Goal: Transaction & Acquisition: Purchase product/service

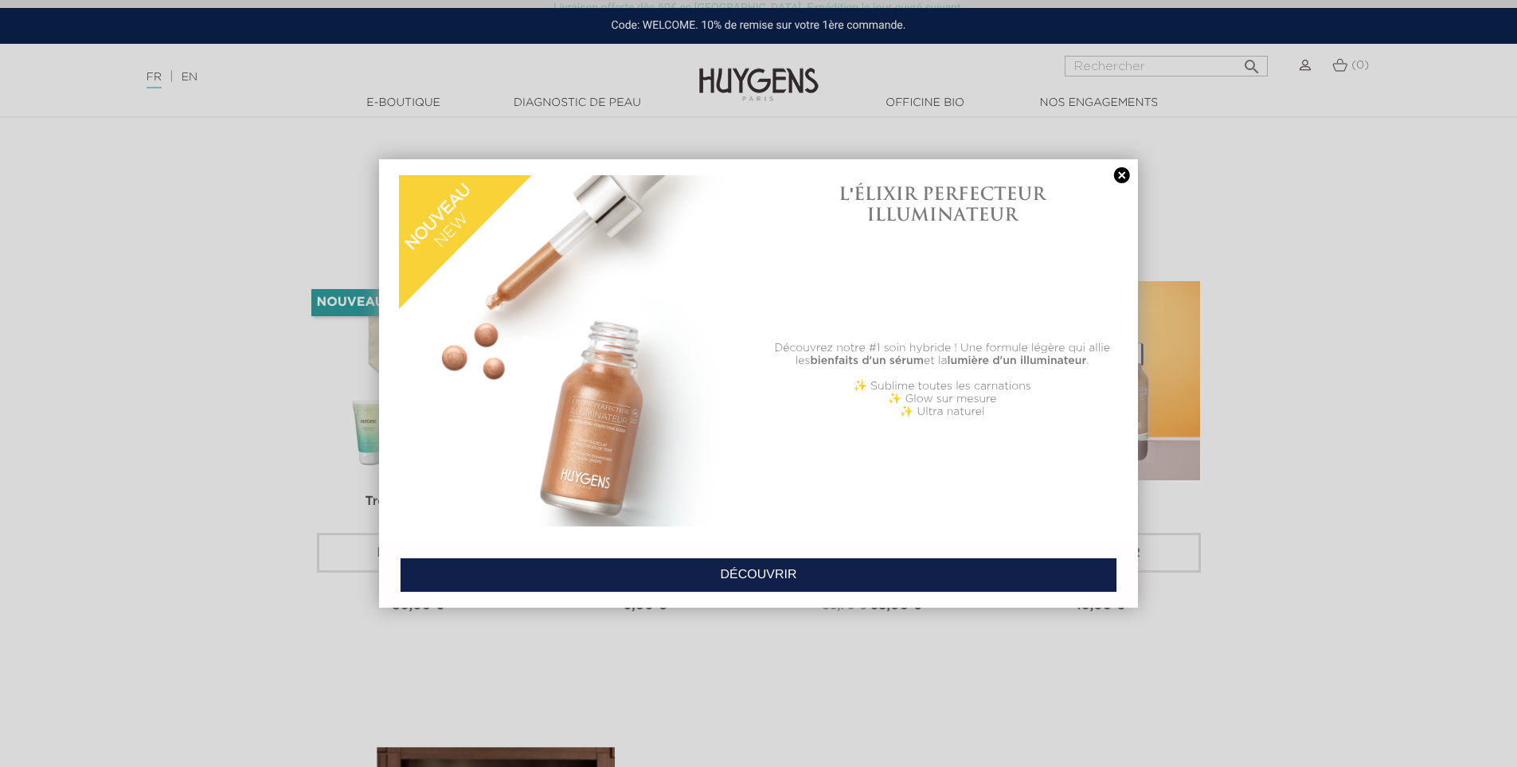
scroll to position [3697, 0]
click at [1120, 173] on link at bounding box center [1122, 175] width 22 height 17
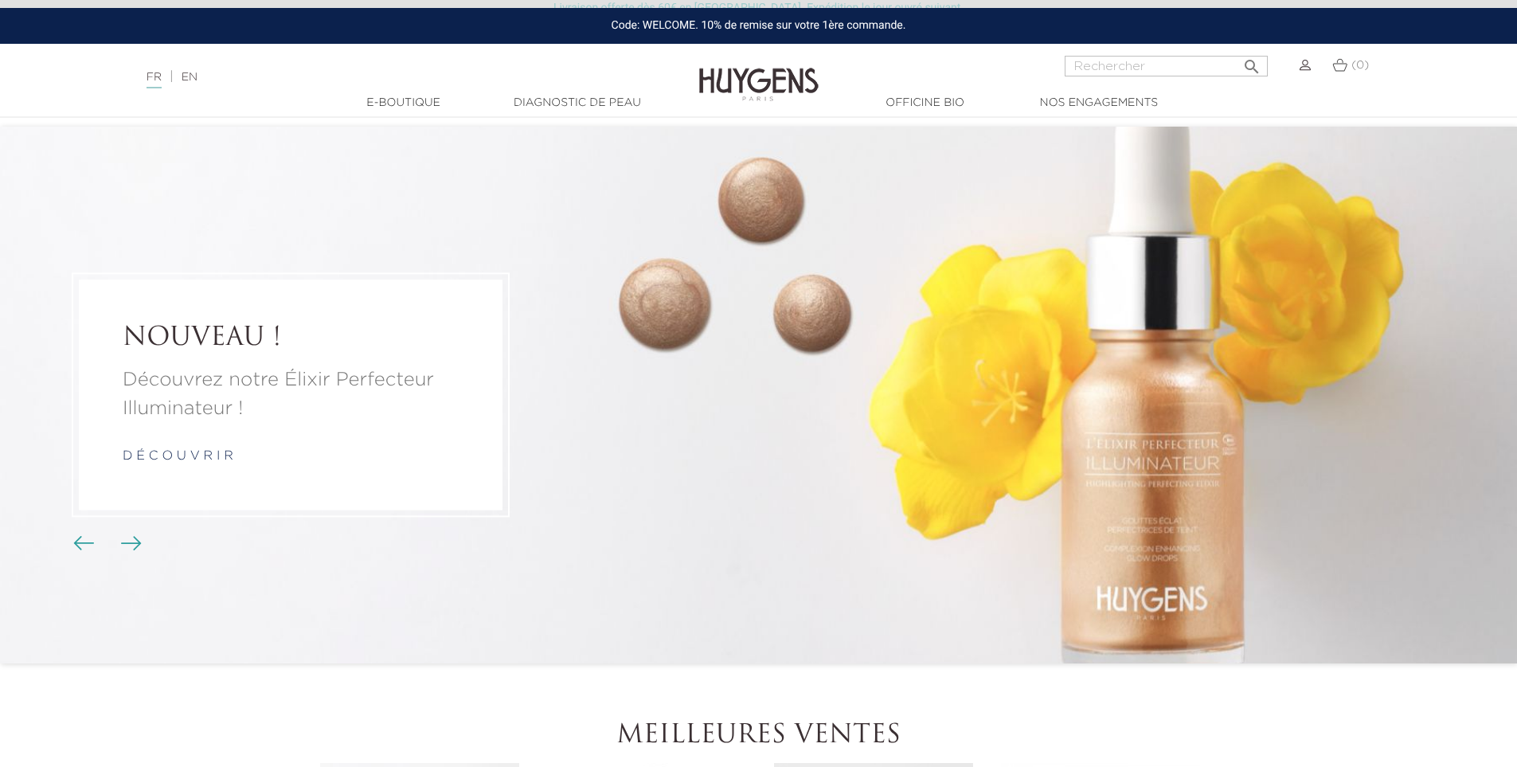
scroll to position [0, 0]
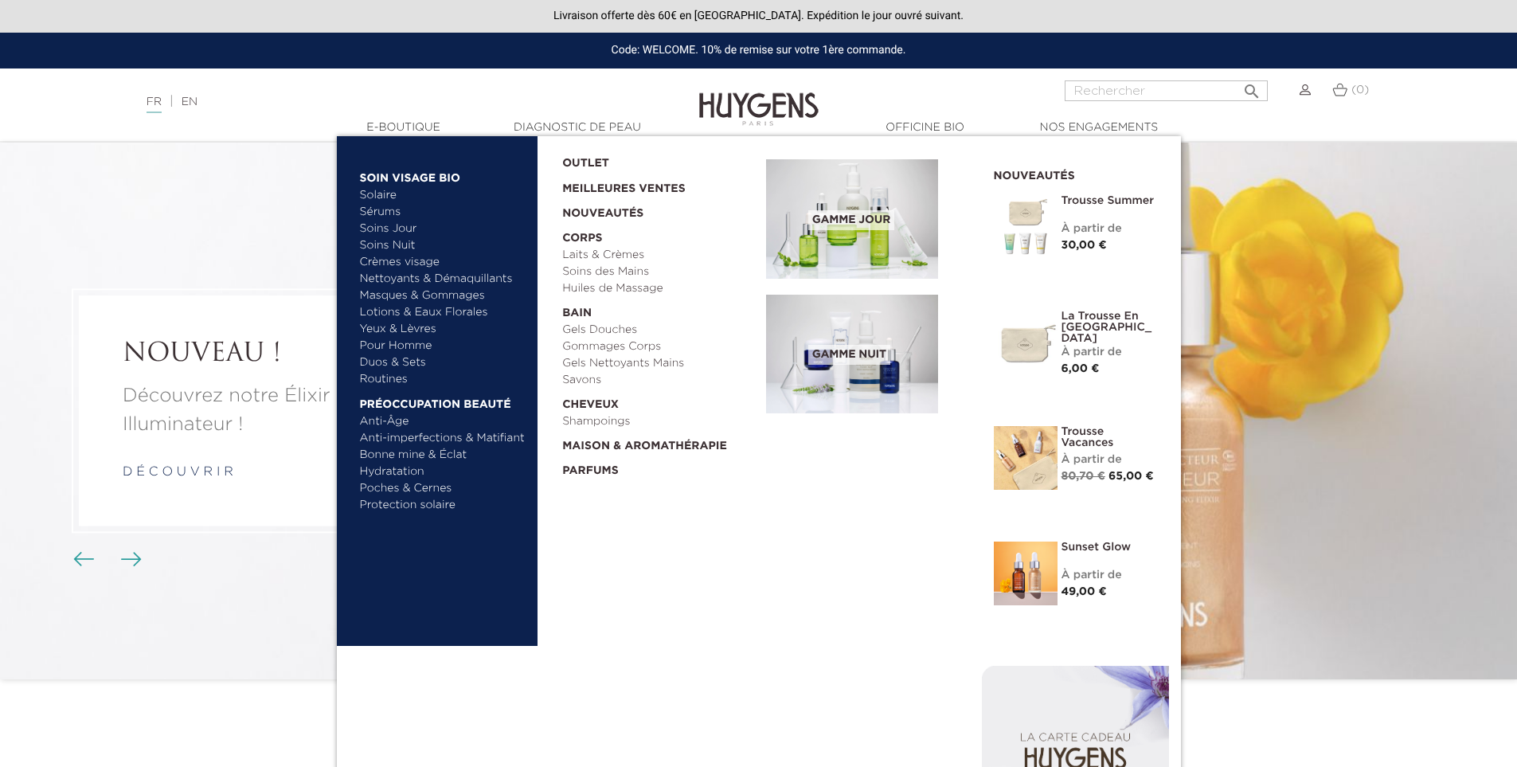
click at [585, 328] on link "Gels Douches" at bounding box center [658, 330] width 193 height 17
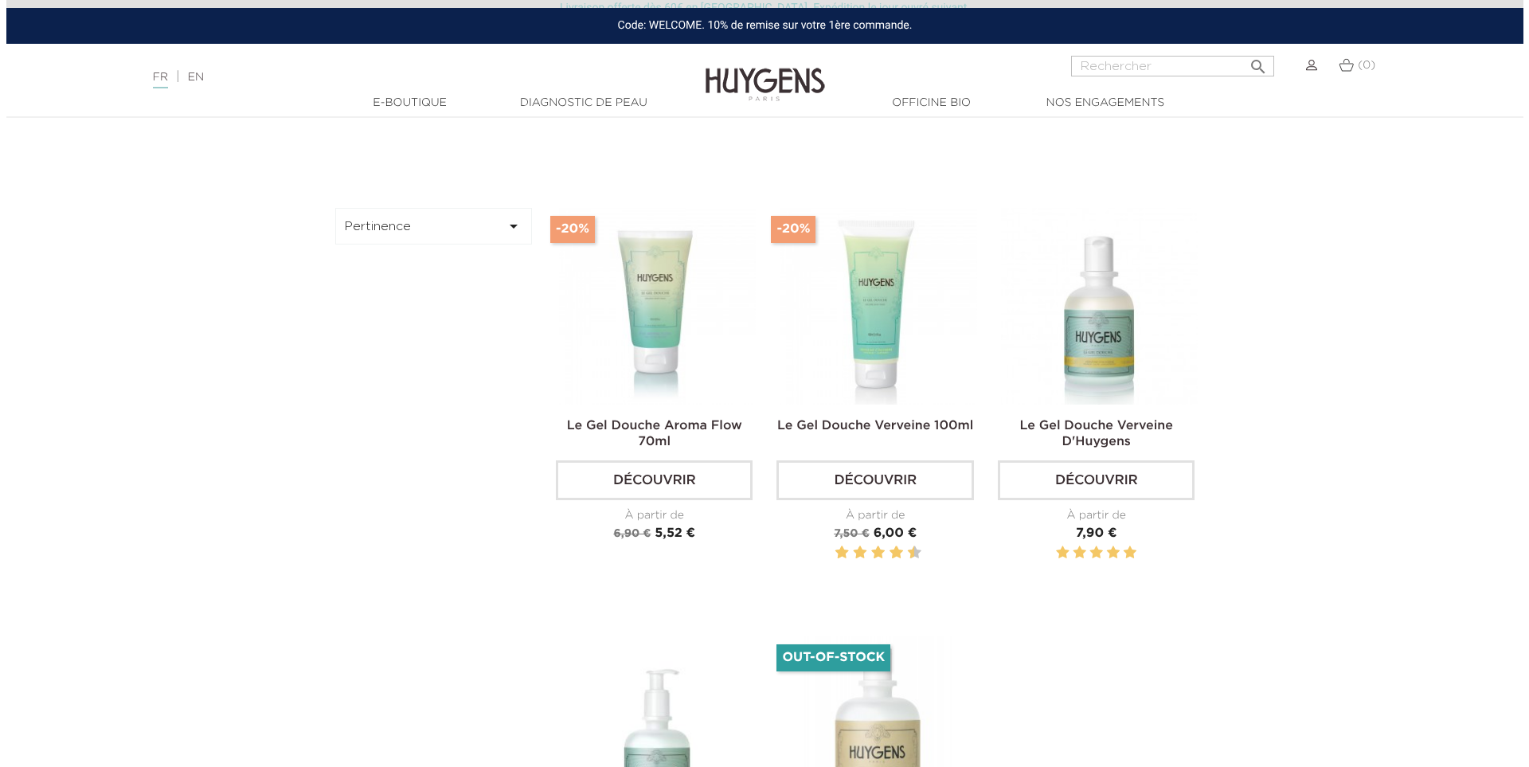
scroll to position [480, 0]
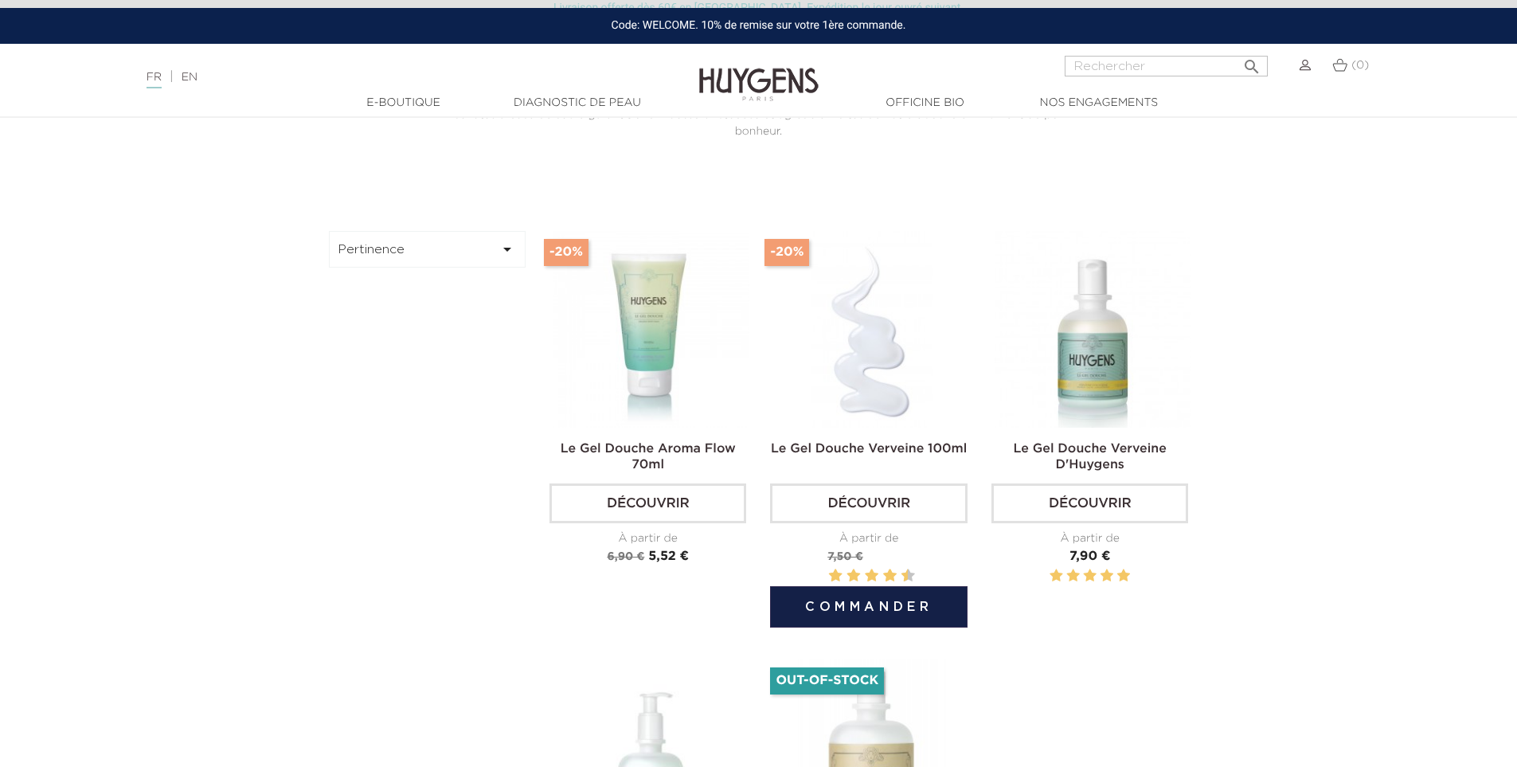
click at [818, 597] on button "Commander" at bounding box center [868, 606] width 197 height 41
